Goal: Find specific page/section: Find specific page/section

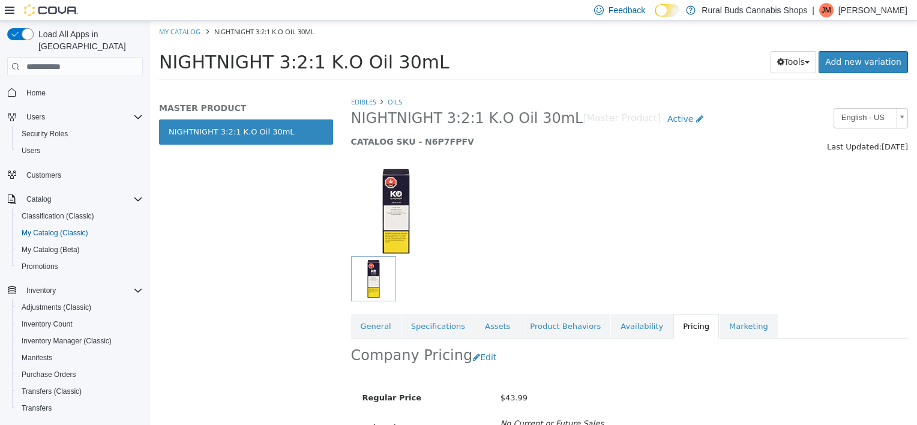
scroll to position [100, 0]
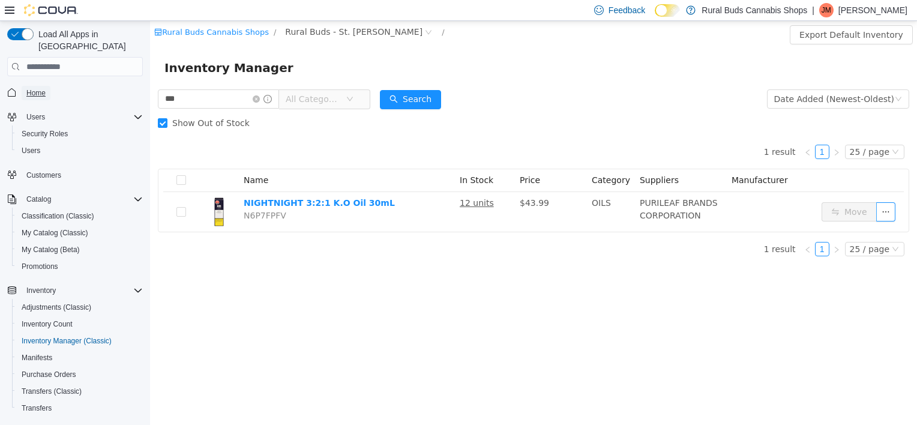
drag, startPoint x: 0, startPoint y: 0, endPoint x: 38, endPoint y: 77, distance: 85.9
click at [38, 88] on span "Home" at bounding box center [35, 93] width 19 height 10
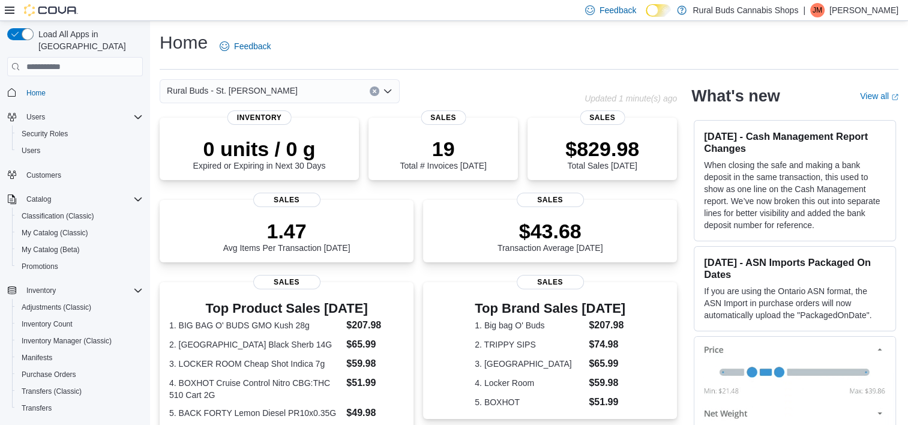
click at [530, 53] on div "Home Feedback" at bounding box center [529, 46] width 738 height 31
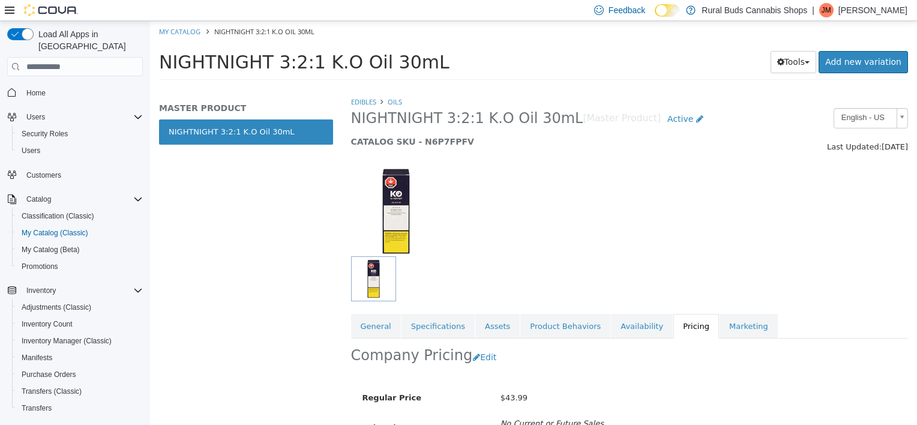
scroll to position [100, 0]
